Goal: Book appointment/travel/reservation

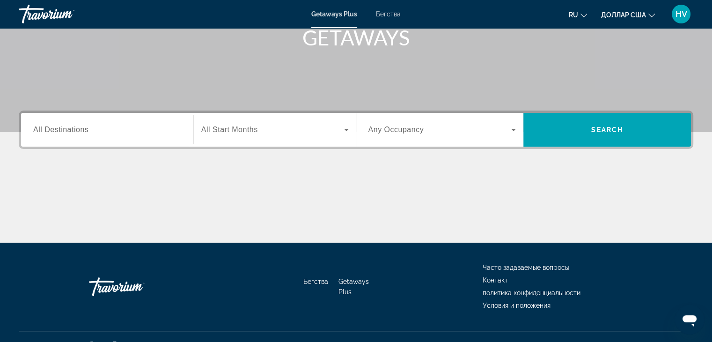
scroll to position [164, 0]
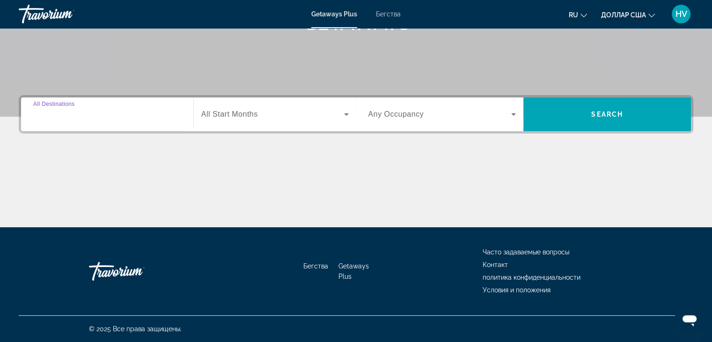
click at [163, 113] on input "Destination All Destinations" at bounding box center [107, 114] width 148 height 11
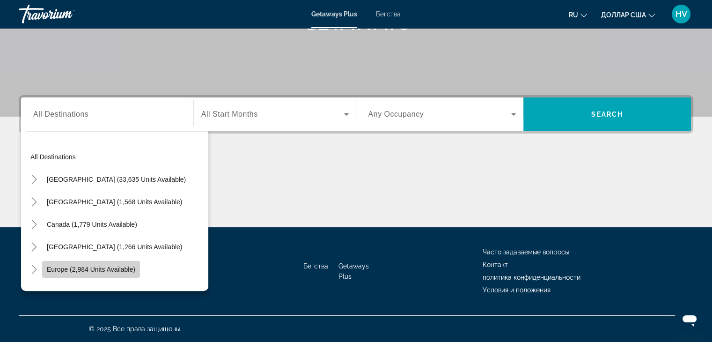
click at [116, 270] on span "Europe (2,984 units available)" at bounding box center [91, 268] width 88 height 7
type input "**********"
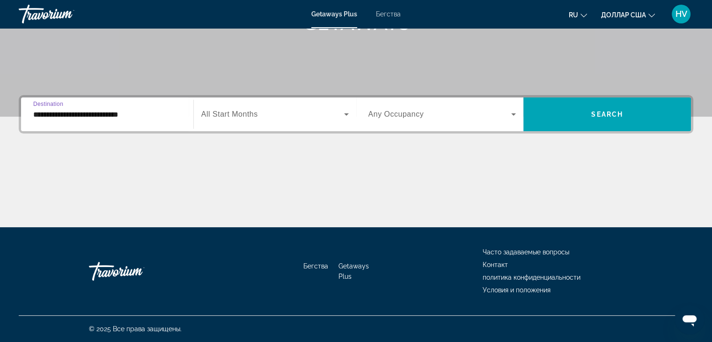
click at [254, 110] on span "All Start Months" at bounding box center [229, 114] width 57 height 8
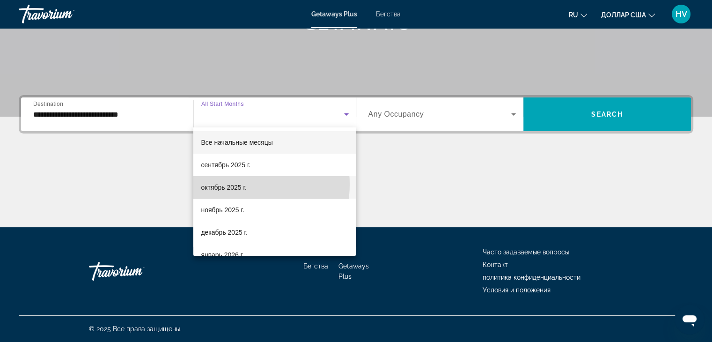
click at [236, 184] on font "октябрь 2025 г." at bounding box center [223, 187] width 45 height 7
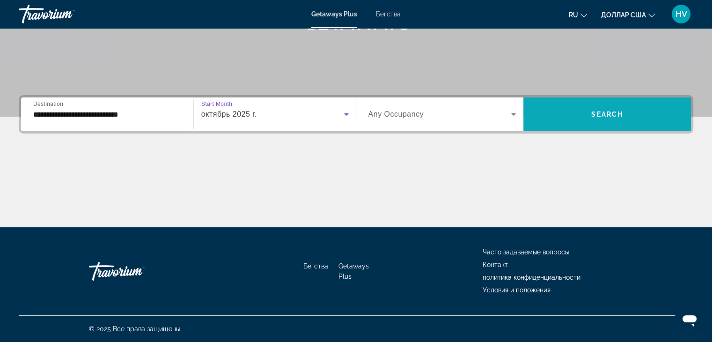
click at [562, 108] on span "Виджет поиска" at bounding box center [607, 114] width 168 height 22
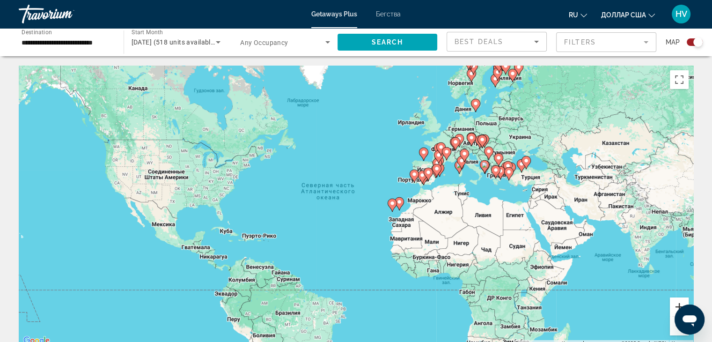
click at [675, 304] on button "Увеличить" at bounding box center [679, 306] width 19 height 19
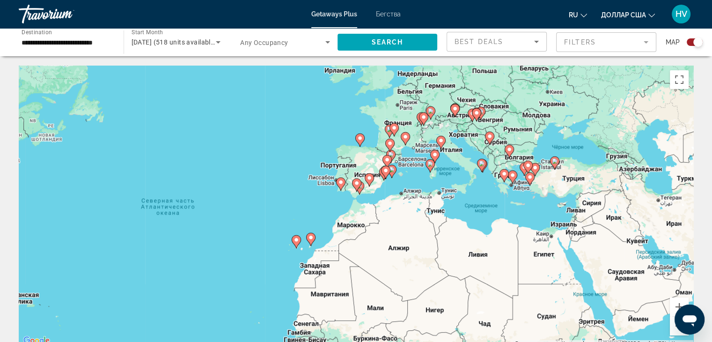
drag, startPoint x: 600, startPoint y: 154, endPoint x: 468, endPoint y: 184, distance: 135.5
click at [468, 184] on div "Чтобы активировать перетаскивание с помощью клавиатуры, нажмите Alt + Ввод. Пос…" at bounding box center [356, 206] width 675 height 281
click at [440, 141] on image "Основное содержание" at bounding box center [441, 141] width 6 height 6
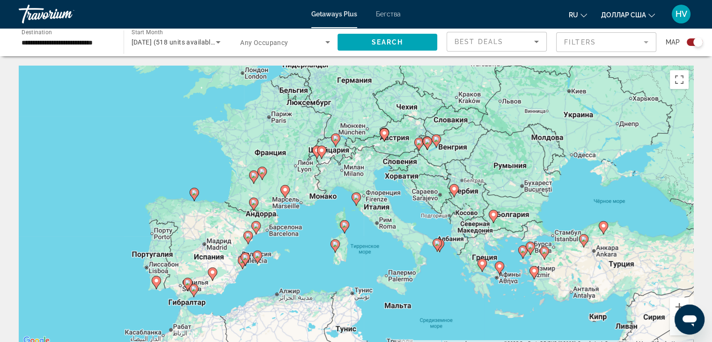
click at [357, 197] on image "Основное содержание" at bounding box center [357, 197] width 6 height 6
type input "**********"
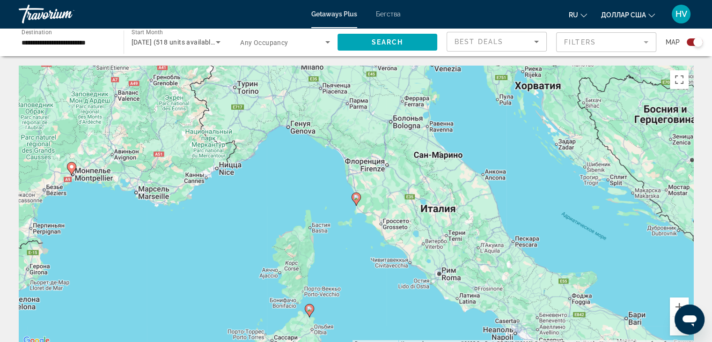
click at [357, 197] on image "Основное содержание" at bounding box center [357, 197] width 6 height 6
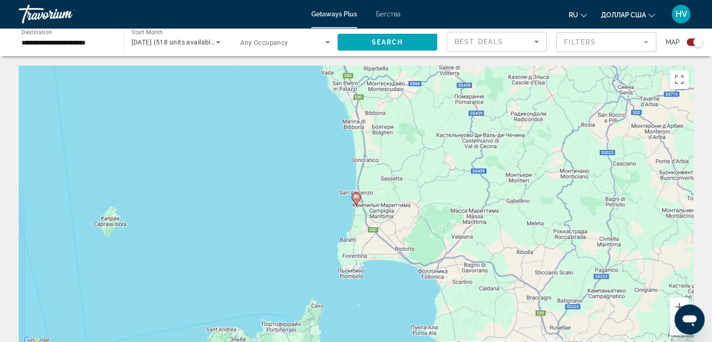
click at [357, 197] on image "Основное содержание" at bounding box center [357, 197] width 6 height 6
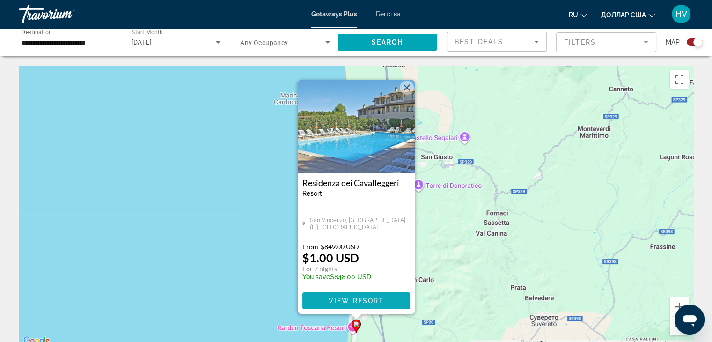
click at [355, 295] on span "Основное содержание" at bounding box center [356, 300] width 108 height 22
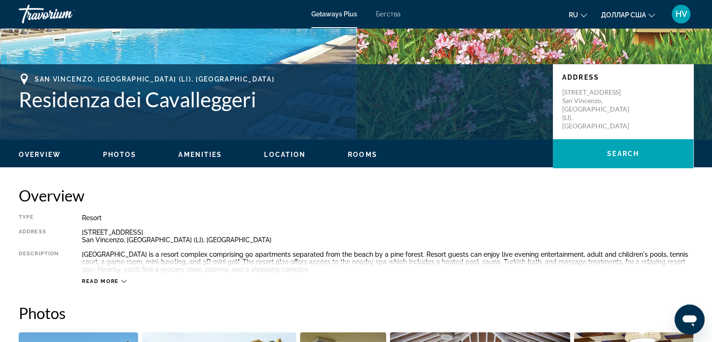
scroll to position [7, 0]
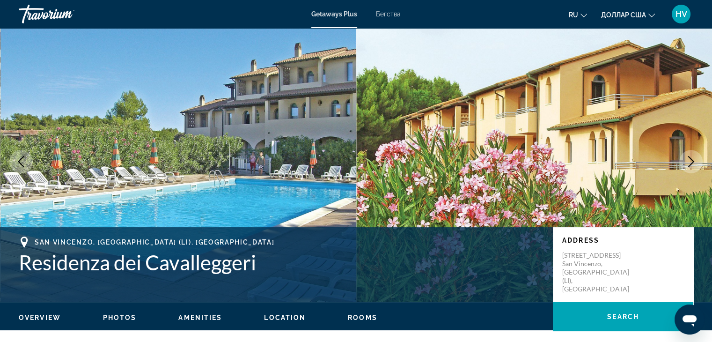
click at [381, 14] on font "Бегства" at bounding box center [388, 13] width 25 height 7
